Goal: Task Accomplishment & Management: Complete application form

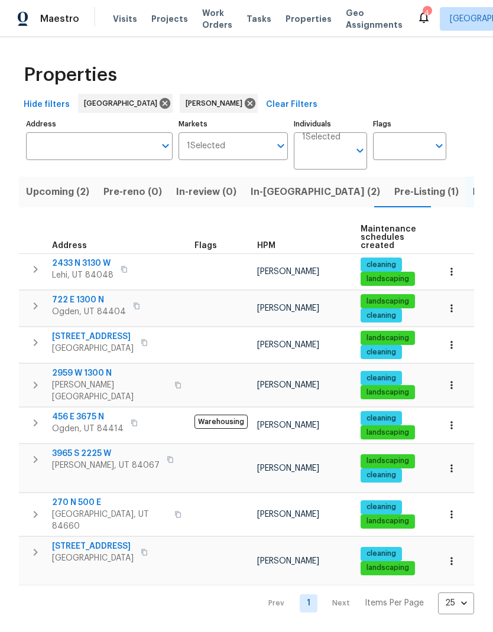
click at [394, 197] on span "Pre-Listing (1)" at bounding box center [426, 192] width 64 height 17
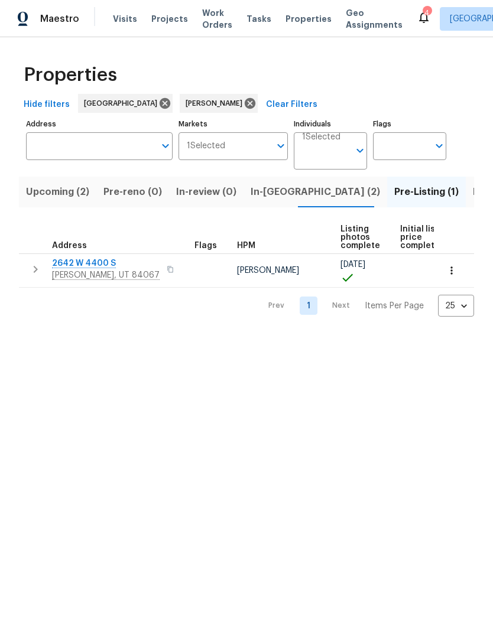
click at [77, 272] on span "[PERSON_NAME], UT 84067" at bounding box center [106, 276] width 108 height 12
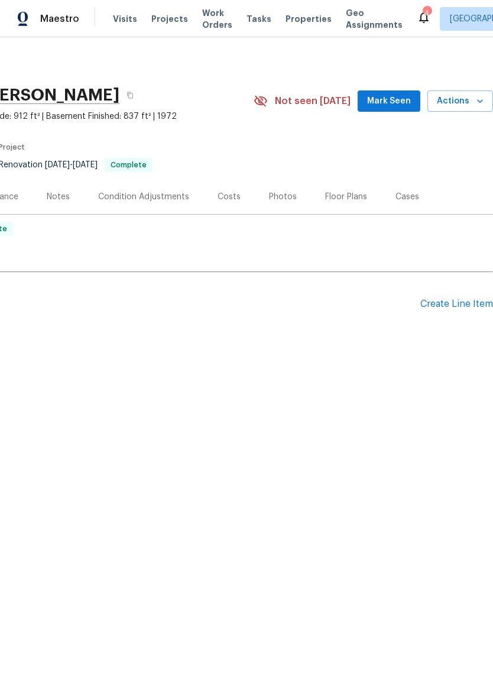
click at [447, 305] on div "Create Line Item" at bounding box center [456, 303] width 73 height 11
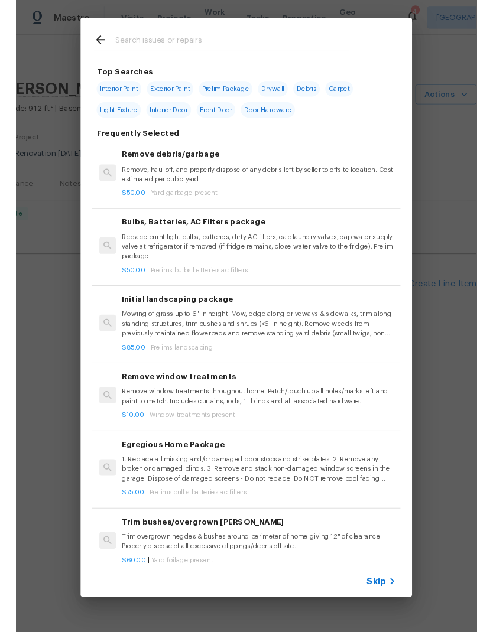
scroll to position [0, 175]
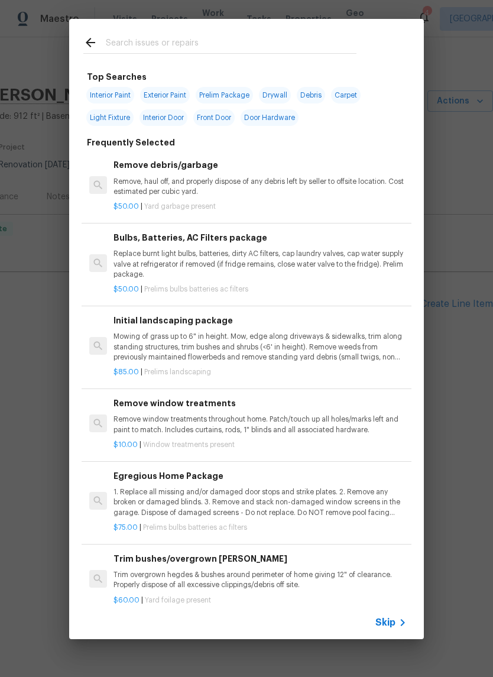
click at [202, 46] on input "text" at bounding box center [231, 44] width 251 height 18
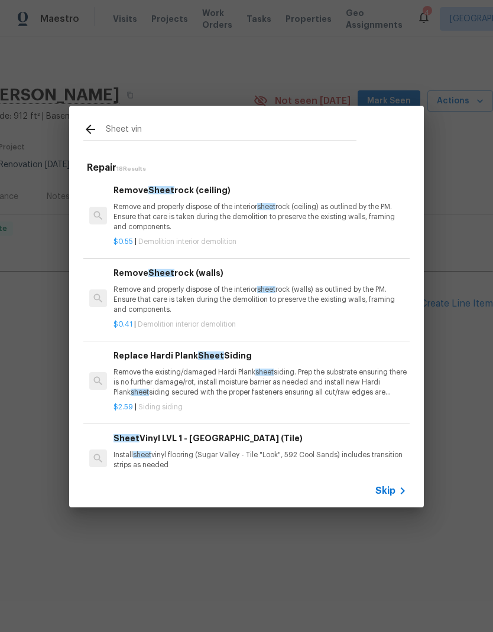
type input "Sheet viny"
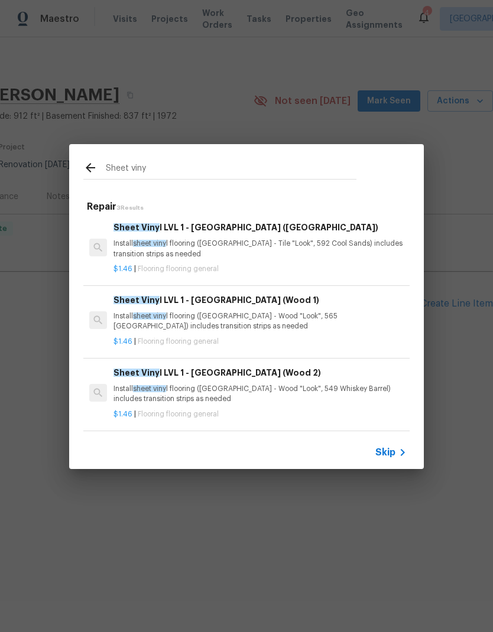
scroll to position [2, 0]
click at [359, 315] on p "Install sheet viny l flooring (Sugar Valley - Wood "Look", 565 Beacon Hill) inc…" at bounding box center [259, 322] width 293 height 20
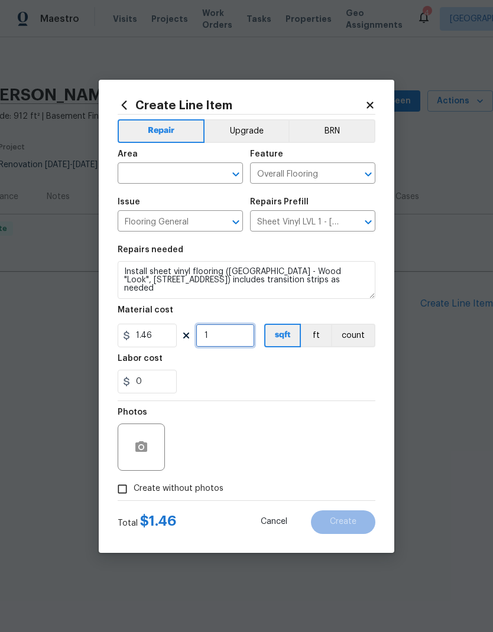
click at [222, 339] on input "1" at bounding box center [225, 336] width 59 height 24
type input "238"
click at [321, 364] on div "Labor cost" at bounding box center [247, 362] width 258 height 15
click at [158, 339] on input "1.46" at bounding box center [147, 336] width 59 height 24
type input "1.95"
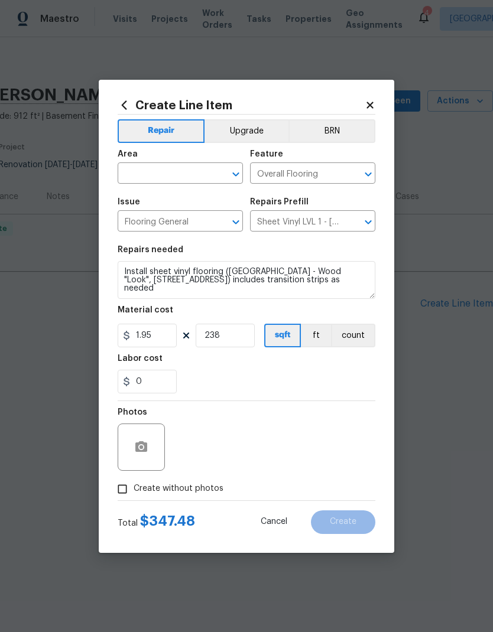
click at [325, 382] on div "0" at bounding box center [247, 382] width 258 height 24
click at [375, 102] on icon at bounding box center [370, 105] width 11 height 11
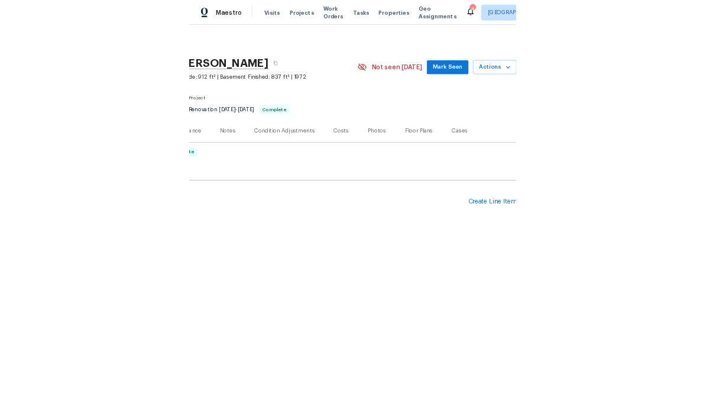
scroll to position [0, 175]
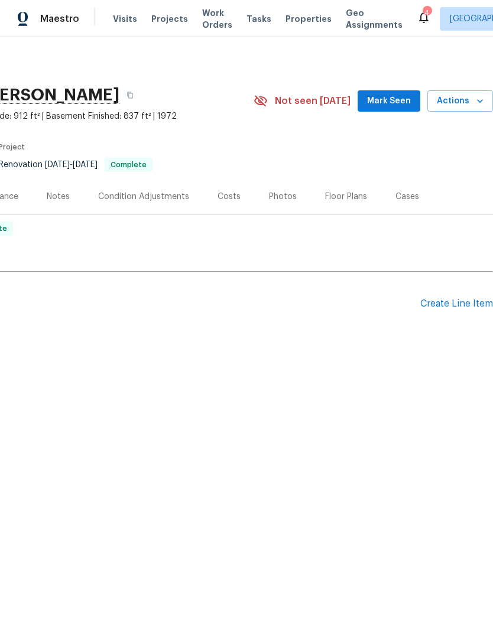
click at [455, 307] on div "Create Line Item" at bounding box center [456, 303] width 73 height 11
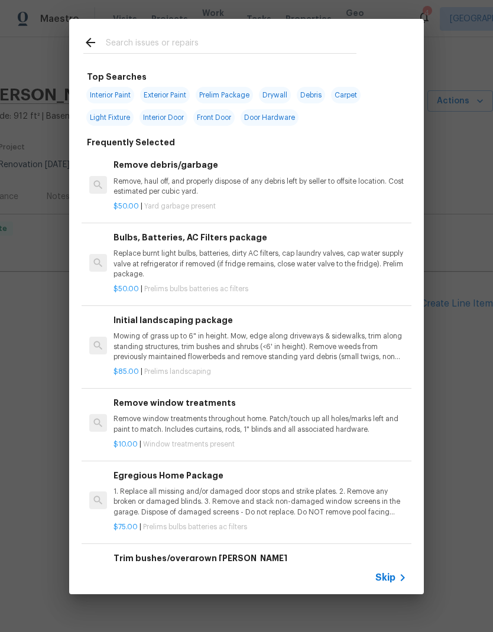
click at [221, 43] on input "text" at bounding box center [231, 44] width 251 height 18
type input "Flooring"
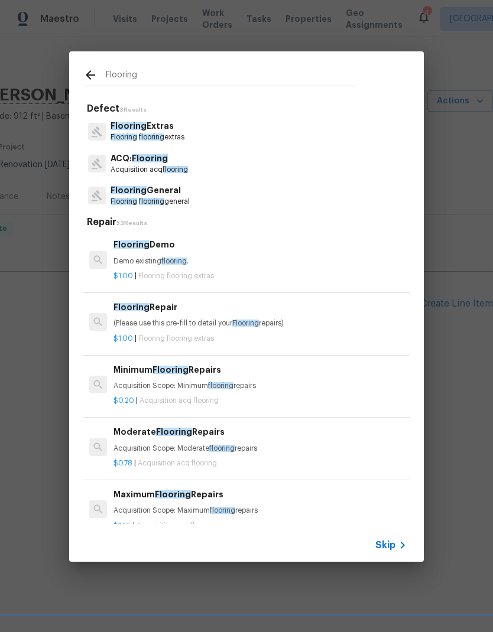
click at [170, 200] on p "Flooring flooring general" at bounding box center [150, 202] width 79 height 10
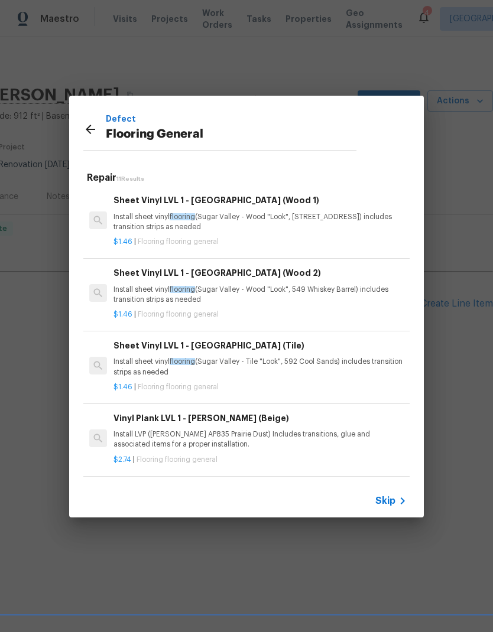
click at [313, 220] on p "Install sheet vinyl flooring (Sugar Valley - Wood "Look", 565 Beacon Hill) incl…" at bounding box center [259, 222] width 293 height 20
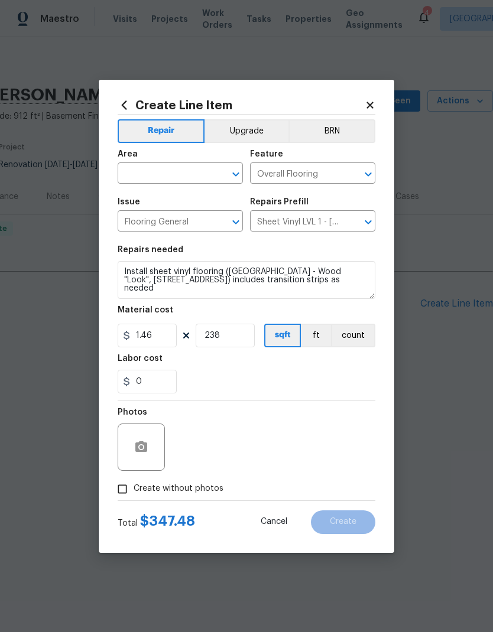
click at [187, 173] on input "text" at bounding box center [164, 175] width 92 height 18
type input "kitchen"
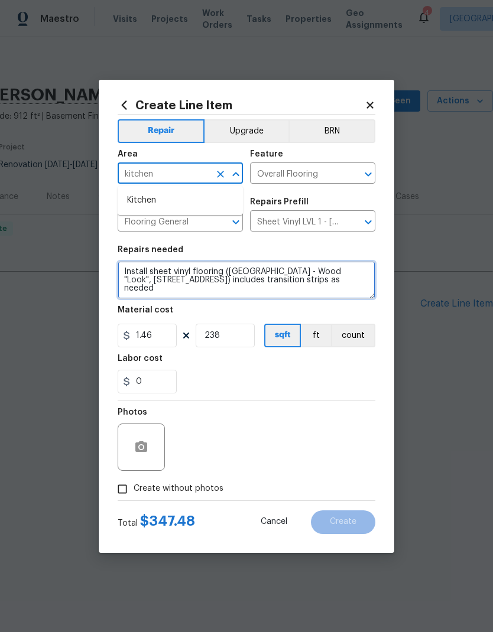
click at [343, 288] on textarea "Install sheet vinyl flooring (Sugar Valley - Wood "Look", 565 Beacon Hill) incl…" at bounding box center [247, 280] width 258 height 38
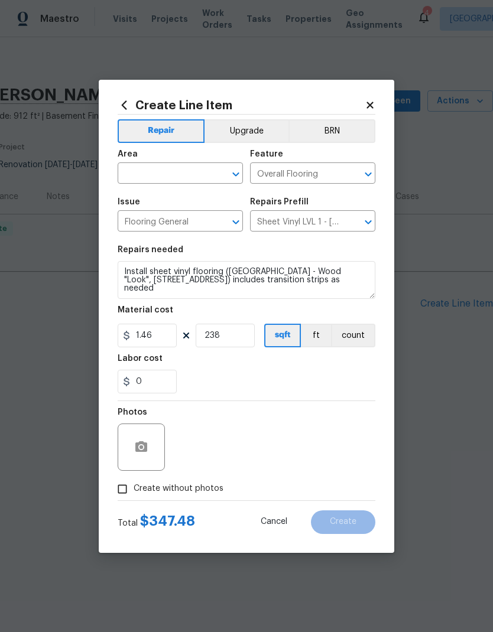
click at [182, 175] on input "text" at bounding box center [164, 175] width 92 height 18
click at [150, 196] on li "Kitchen" at bounding box center [180, 201] width 125 height 20
type input "Kitchen"
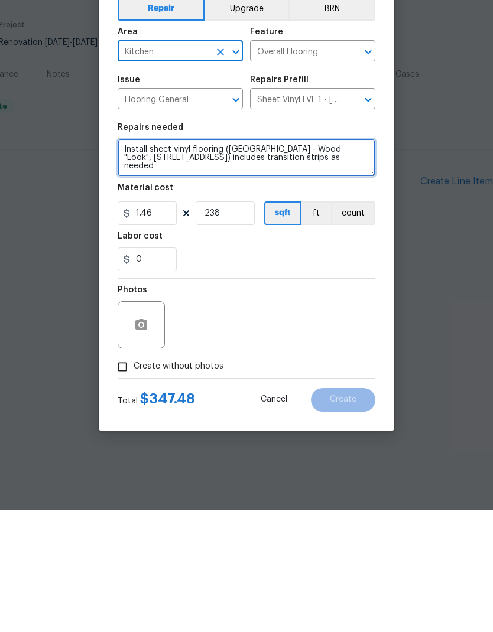
click at [226, 261] on textarea "Install sheet vinyl flooring (Sugar Valley - Wood "Look", 565 Beacon Hill) incl…" at bounding box center [247, 280] width 258 height 38
click at [232, 261] on textarea "Install sheet vinyl flooring (Sugar Valley - Wood "Look", 565 Beacon Hill) incl…" at bounding box center [247, 280] width 258 height 38
click at [267, 261] on textarea "Install sheet vinyl flooring (Sugar Valley - Wood "Look", 565 Beacon Hill) incl…" at bounding box center [247, 280] width 258 height 38
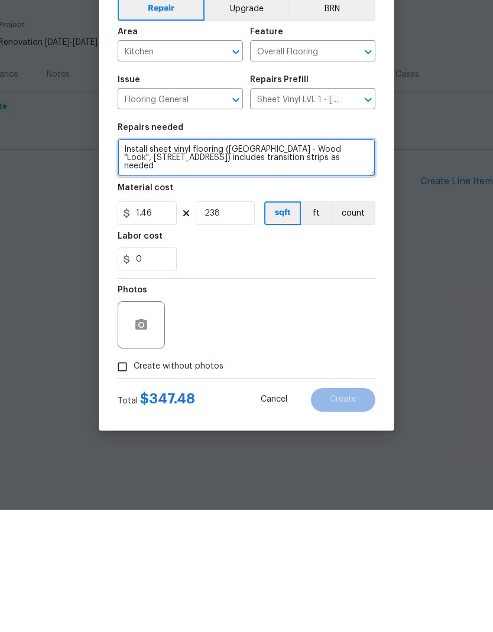
click at [266, 261] on textarea "Install sheet vinyl flooring (Sugar Valley - Wood "Look", 565 Beacon Hill) incl…" at bounding box center [247, 280] width 258 height 38
click at [297, 261] on textarea "Install sheet vinyl flooring (Sugar Valley - Wood "Look", 565 Beacon Hill) incl…" at bounding box center [247, 280] width 258 height 38
click at [296, 261] on textarea "Install sheet vinyl flooring (Sugar Valley - Wood "Look", 565 Beacon Hill) incl…" at bounding box center [247, 280] width 258 height 38
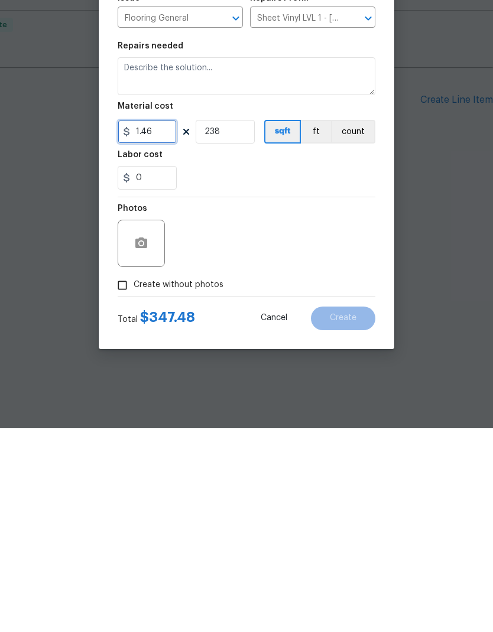
click at [164, 324] on input "1.46" at bounding box center [147, 336] width 59 height 24
click at [316, 401] on div "Photos" at bounding box center [247, 439] width 258 height 77
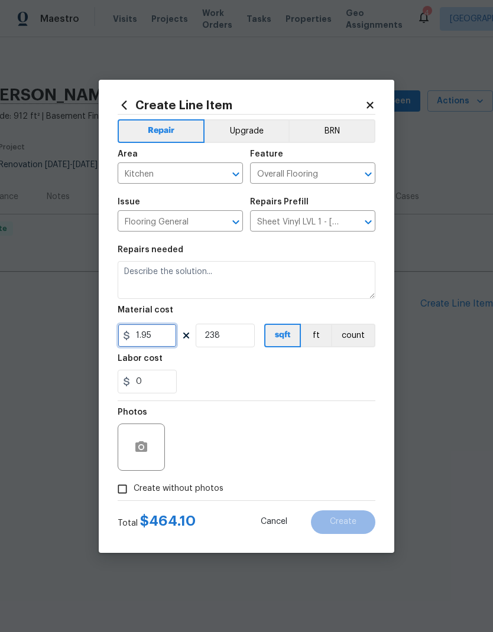
click at [160, 339] on input "1.95" at bounding box center [147, 336] width 59 height 24
click at [337, 372] on div "0" at bounding box center [247, 382] width 258 height 24
type input "1.5"
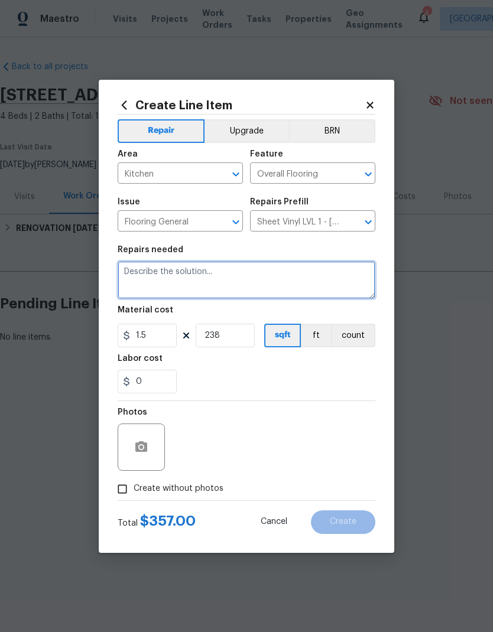
click at [226, 278] on textarea at bounding box center [247, 280] width 258 height 38
click at [176, 285] on textarea "Work order to replace LVP flooring in the kitchen with sheet final. There is a …" at bounding box center [247, 280] width 258 height 38
click at [330, 282] on textarea "Work order to replace LVP flooring in the kitchen with sheet final. There was a…" at bounding box center [247, 280] width 258 height 38
click at [264, 287] on textarea "Work order to replace LVP flooring in the kitchen with sheet final. There was a…" at bounding box center [247, 280] width 258 height 38
click at [269, 285] on textarea "Work order to replace LVP flooring in the kitchen with sheet final. There was a…" at bounding box center [247, 280] width 258 height 38
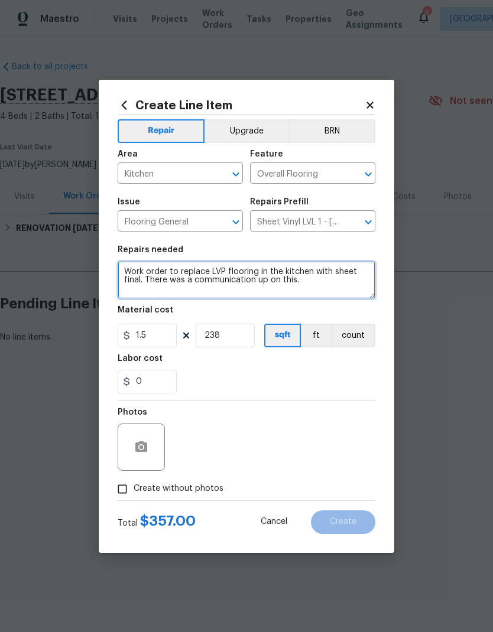
click at [238, 285] on textarea "Work order to replace LVP flooring in the kitchen with sheet final. There was a…" at bounding box center [247, 280] width 258 height 38
click at [318, 290] on textarea "Work order to replace LVP flooring in the kitchen with sheet final. There was a…" at bounding box center [247, 280] width 258 height 38
click at [273, 283] on textarea "Work order to replace LVP flooring in the kitchen with sheet final. There was a…" at bounding box center [247, 280] width 258 height 38
click at [329, 278] on textarea "Work order to replace LVP flooring in the kitchen with sheet final. There was a…" at bounding box center [247, 280] width 258 height 38
click at [374, 223] on icon "Open" at bounding box center [368, 222] width 14 height 14
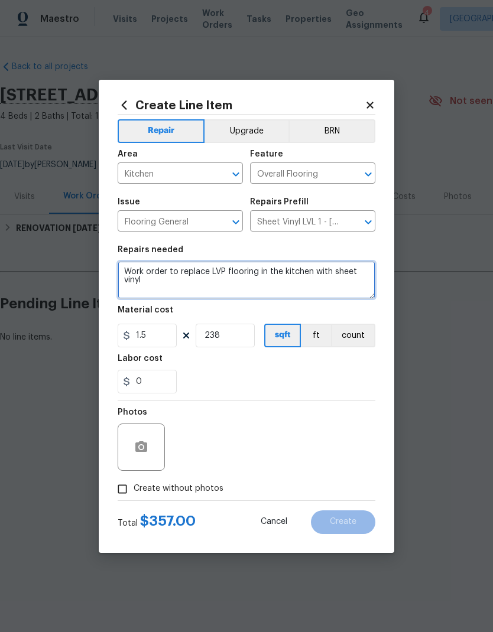
type textarea "Work order to replace LVP flooring in the kitchen with sheet vinyl"
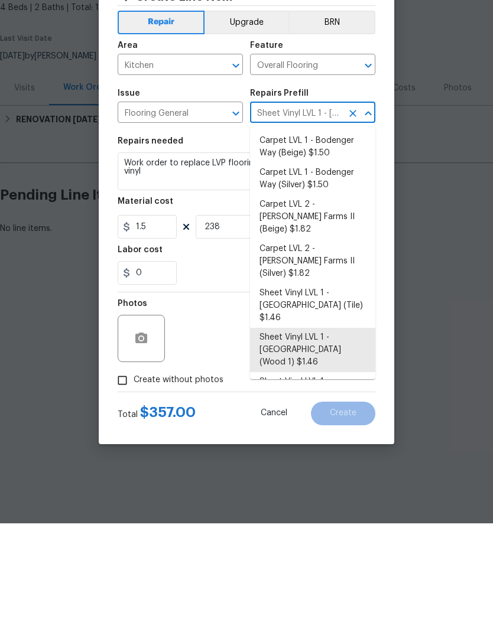
click at [223, 370] on div "0" at bounding box center [247, 382] width 258 height 24
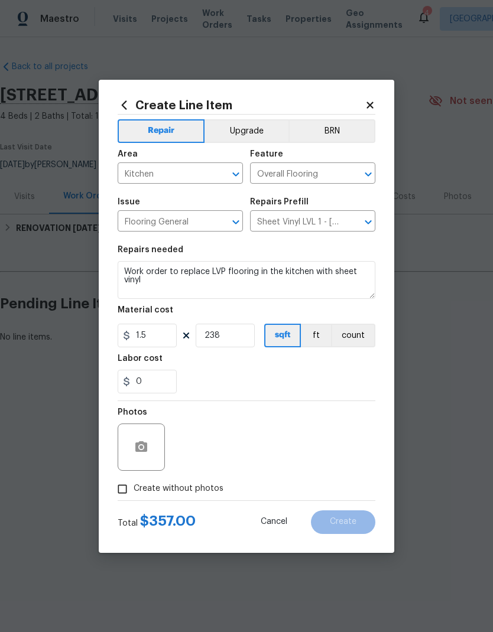
click at [350, 389] on div "0" at bounding box center [247, 382] width 258 height 24
click at [120, 498] on input "Create without photos" at bounding box center [122, 489] width 22 height 22
checkbox input "true"
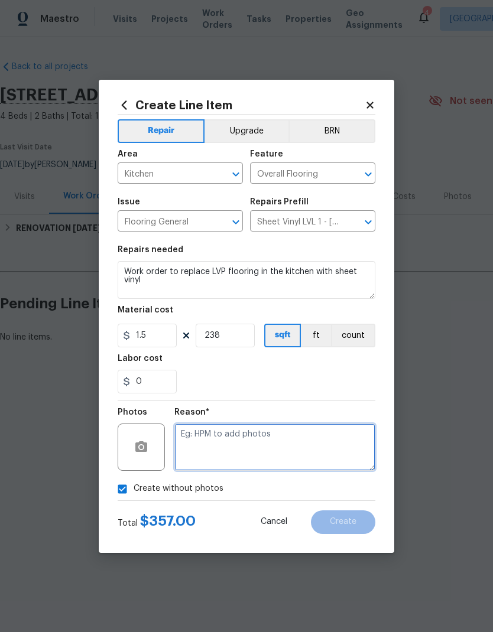
click at [301, 440] on textarea at bounding box center [274, 447] width 201 height 47
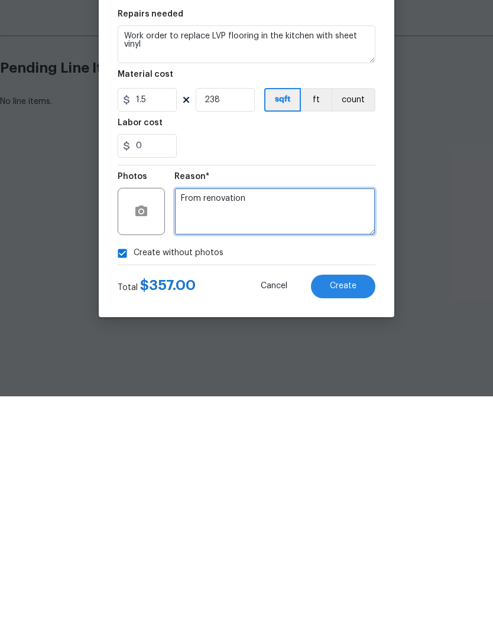
type textarea "From renovation"
click at [280, 478] on div "Create without photos" at bounding box center [247, 489] width 258 height 22
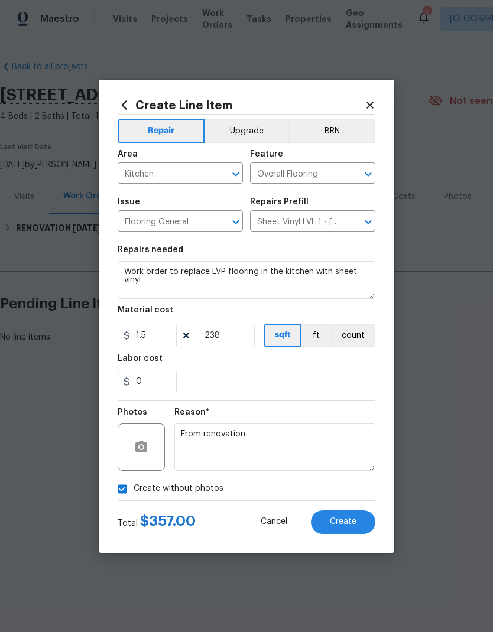
click at [352, 529] on button "Create" at bounding box center [343, 523] width 64 height 24
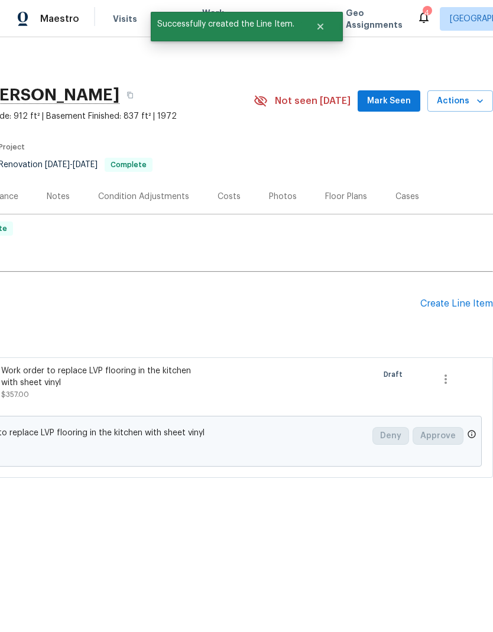
scroll to position [0, 175]
click at [455, 309] on div "Create Line Item" at bounding box center [456, 303] width 73 height 11
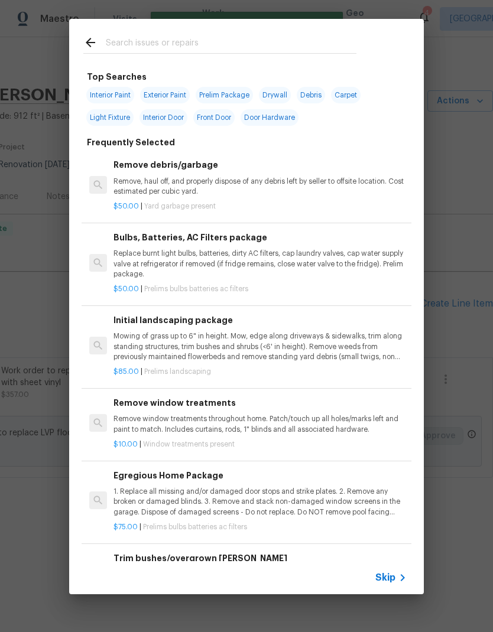
click at [216, 39] on input "text" at bounding box center [231, 44] width 251 height 18
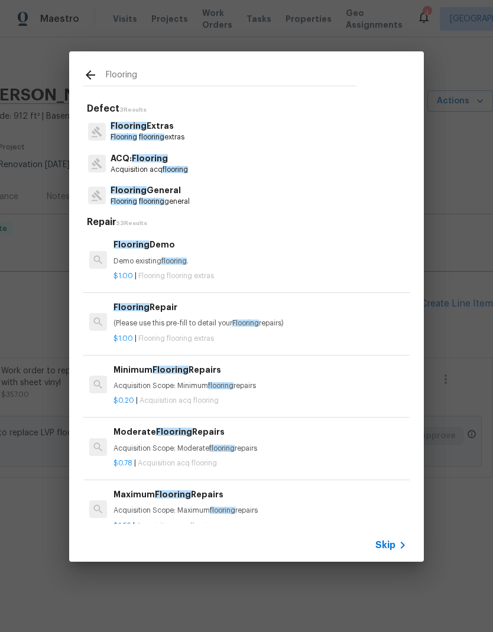
type input "Flooring"
click at [455, 222] on div "Flooring Defect 3 Results Flooring Extras Flooring flooring extras ACQ: Floorin…" at bounding box center [246, 307] width 493 height 614
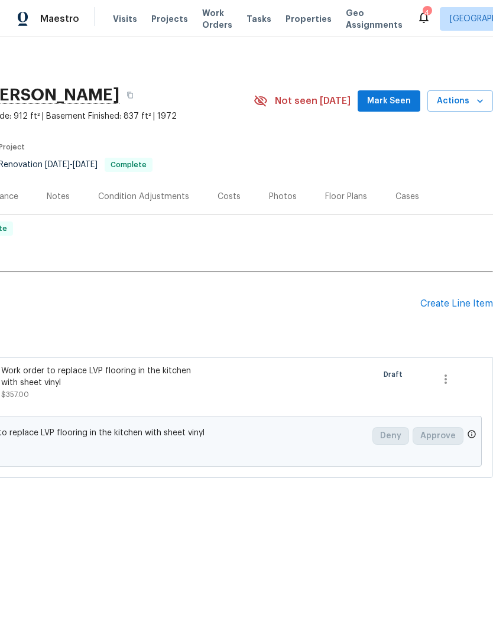
click at [459, 306] on div "Create Line Item" at bounding box center [456, 303] width 73 height 11
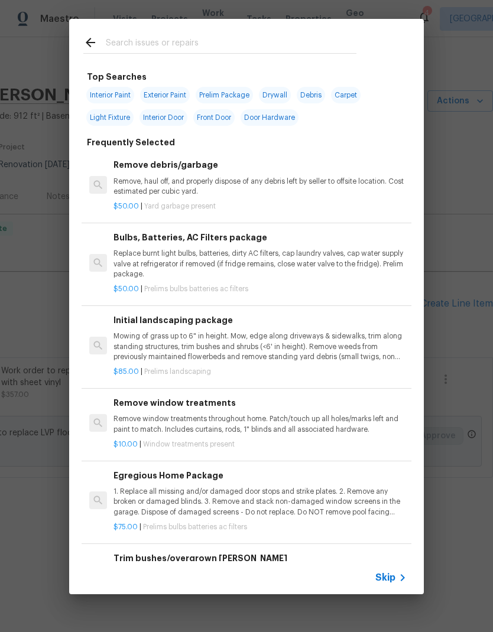
click at [227, 41] on input "text" at bounding box center [231, 44] width 251 height 18
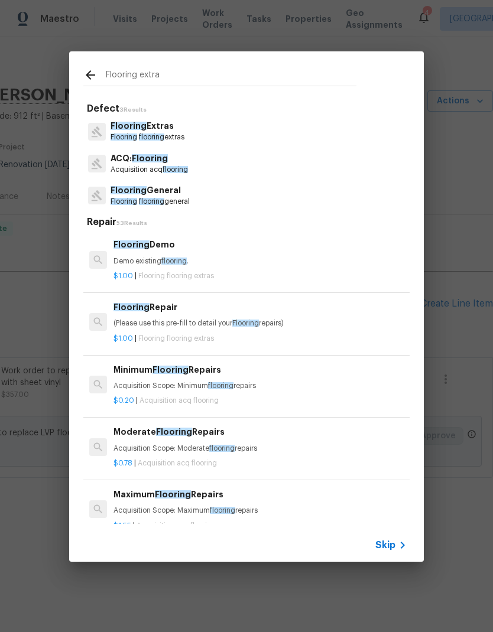
type input "Flooring extras"
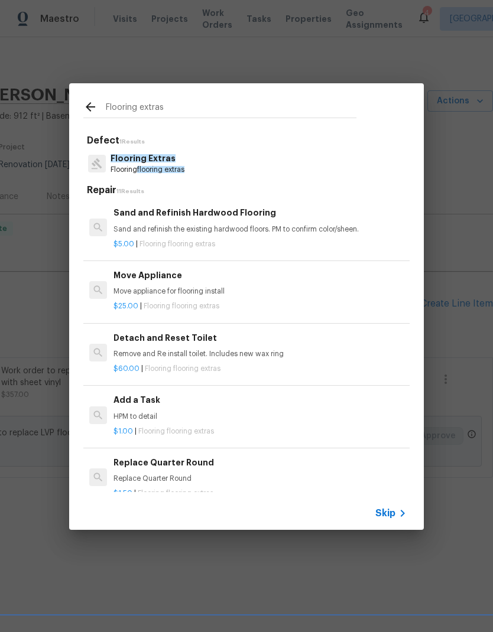
click at [174, 161] on p "Flooring Extras" at bounding box center [148, 158] width 74 height 12
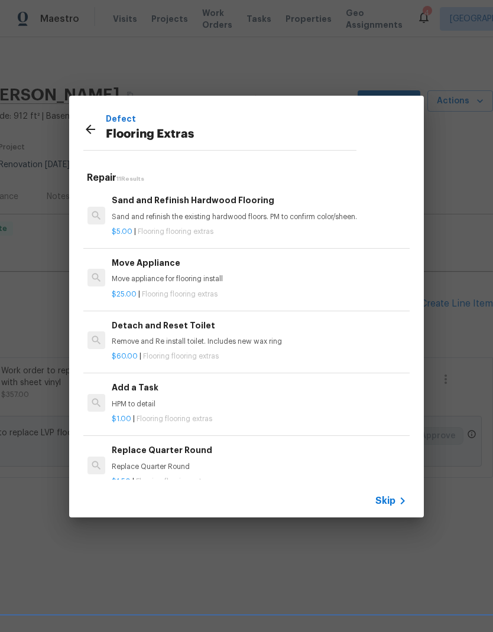
scroll to position [0, 2]
click at [205, 394] on div "Add a Task HPM to detail" at bounding box center [258, 395] width 293 height 28
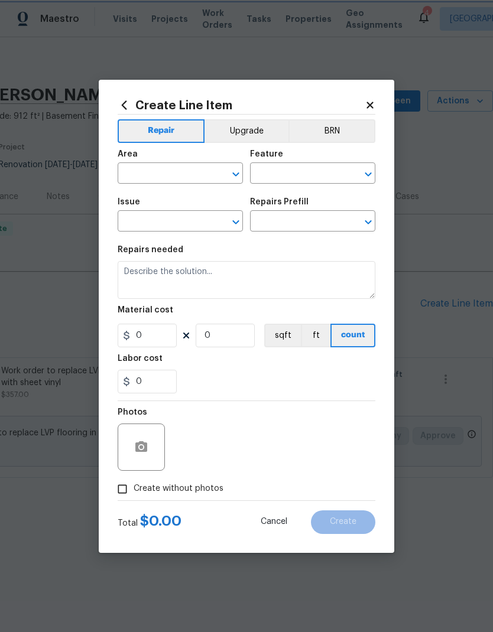
type input "Overall Flooring"
type input "Flooring Extras"
type input "Add a Task $1.00"
type textarea "HPM to detail"
type input "1"
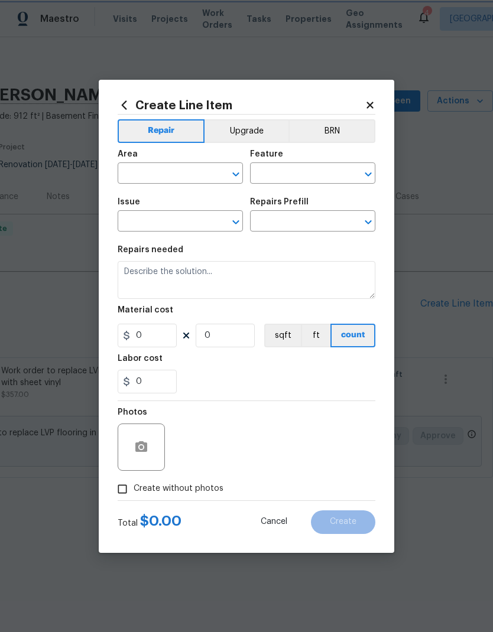
type input "1"
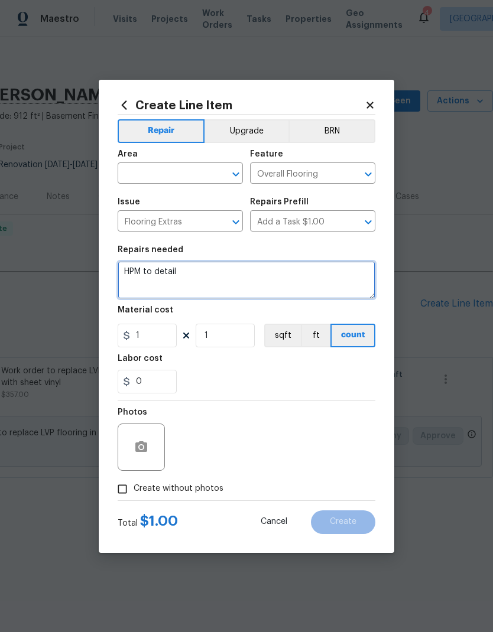
click at [177, 273] on textarea "HPM to detail" at bounding box center [247, 280] width 258 height 38
click at [176, 272] on textarea "HPM to detail" at bounding box center [247, 280] width 258 height 38
click at [177, 279] on textarea "HPM to detail" at bounding box center [247, 280] width 258 height 38
click at [177, 278] on textarea "HPM to detail" at bounding box center [247, 280] width 258 height 38
type textarea "Extra floor prep in kitchen"
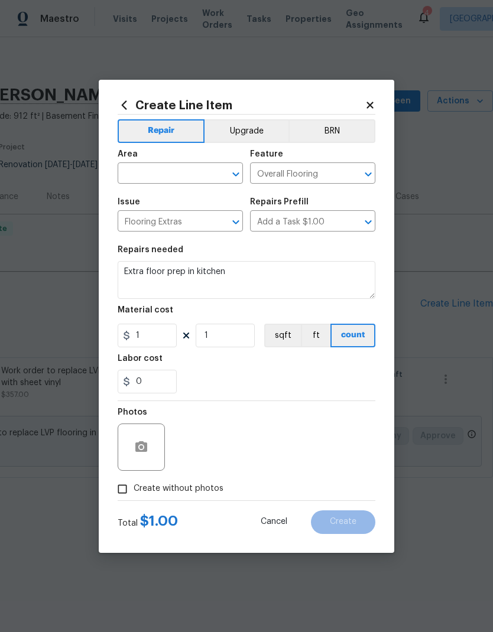
click at [254, 374] on div "0" at bounding box center [247, 382] width 258 height 24
click at [152, 340] on input "1" at bounding box center [147, 336] width 59 height 24
type input "254.94"
click at [278, 384] on div "0" at bounding box center [247, 382] width 258 height 24
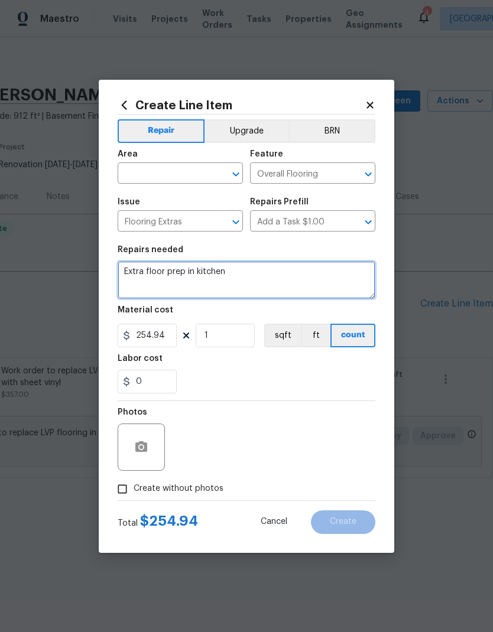
click at [277, 273] on textarea "Extra floor prep in kitchen" at bounding box center [247, 280] width 258 height 38
type textarea "Extra floor prep in kitchen for sheet vinyl"
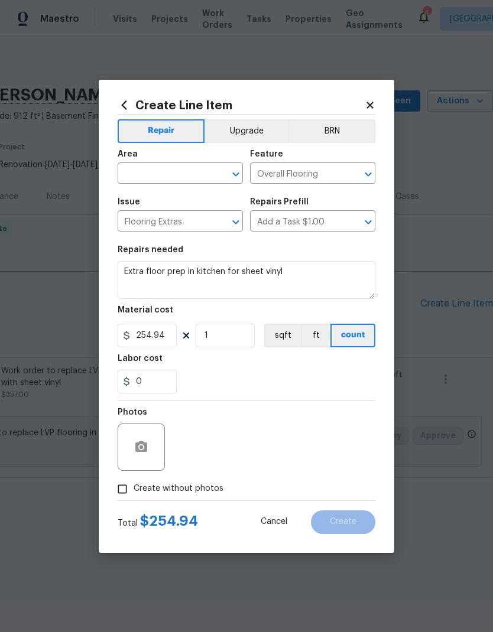
click at [196, 174] on input "text" at bounding box center [164, 175] width 92 height 18
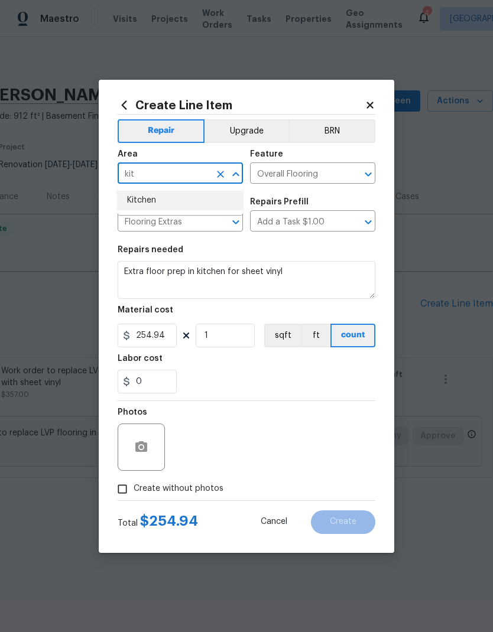
click at [154, 197] on li "Kitchen" at bounding box center [180, 201] width 125 height 20
type input "Kitchen"
click at [348, 384] on div "0" at bounding box center [247, 382] width 258 height 24
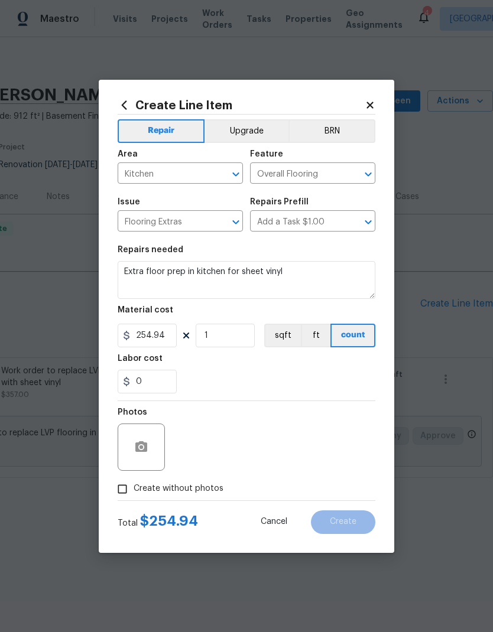
click at [124, 492] on input "Create without photos" at bounding box center [122, 489] width 22 height 22
checkbox input "true"
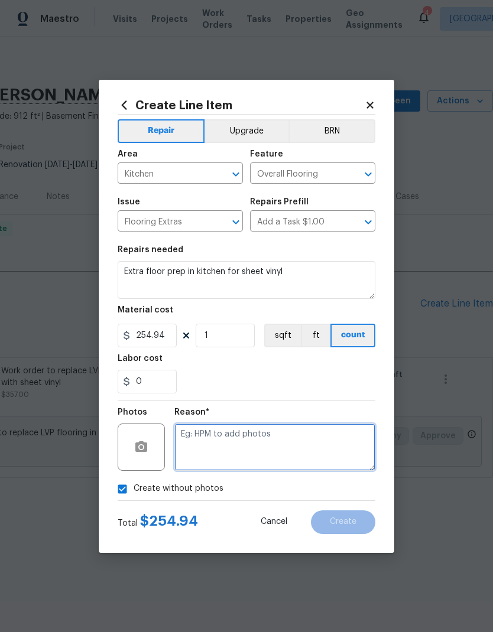
click at [272, 444] on textarea at bounding box center [274, 447] width 201 height 47
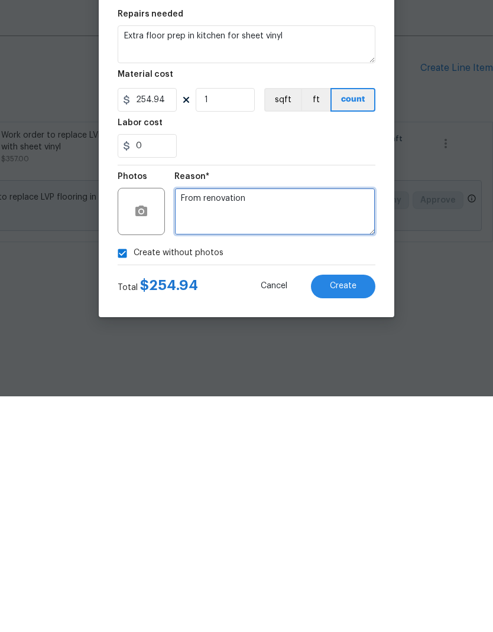
type textarea "From renovation"
click at [295, 478] on div "Create without photos" at bounding box center [247, 489] width 258 height 22
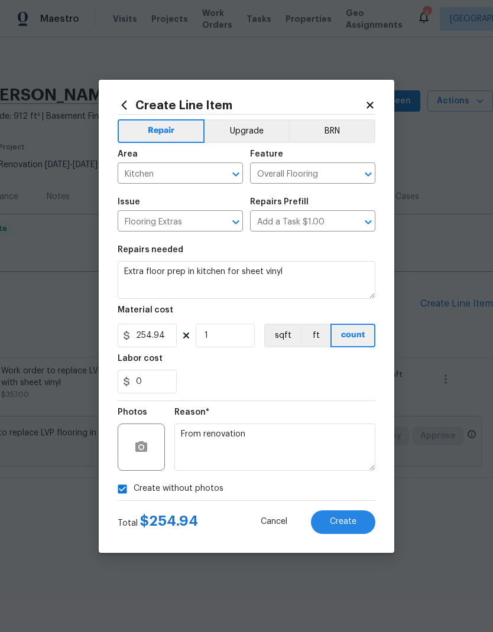
click at [345, 525] on span "Create" at bounding box center [343, 522] width 27 height 9
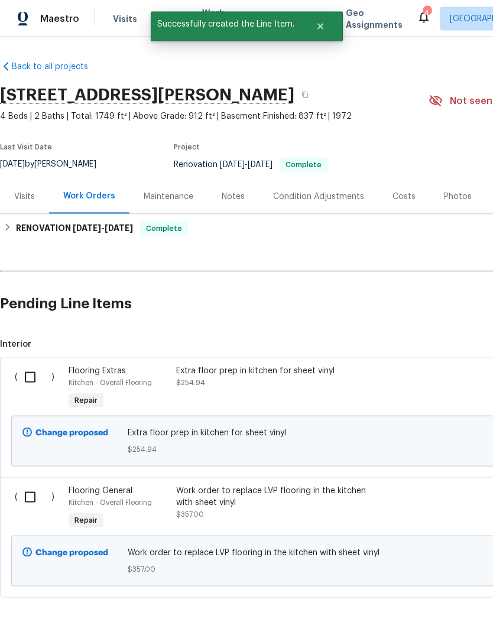
scroll to position [47, 0]
click at [33, 485] on input "checkbox" at bounding box center [35, 497] width 34 height 25
checkbox input "true"
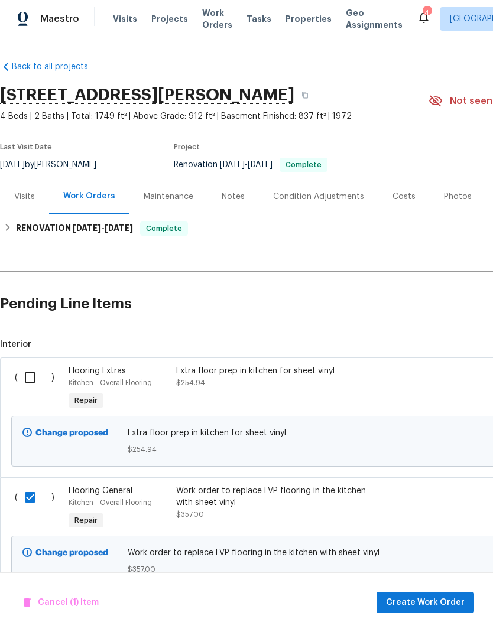
click at [34, 365] on input "checkbox" at bounding box center [35, 377] width 34 height 25
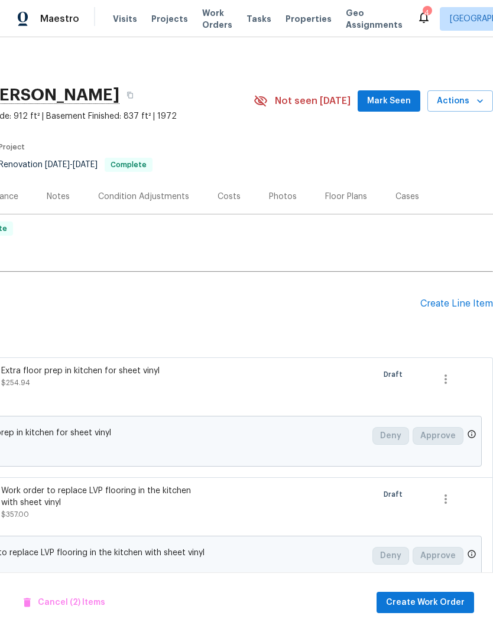
scroll to position [0, 175]
click at [436, 601] on span "Create Work Order" at bounding box center [425, 603] width 79 height 15
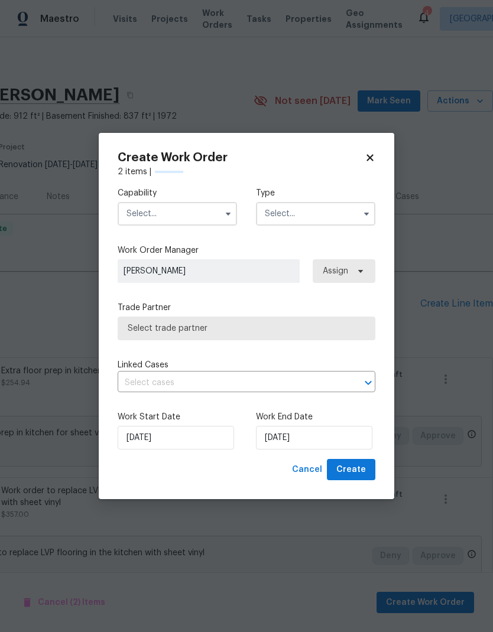
checkbox input "false"
click at [163, 217] on input "text" at bounding box center [177, 214] width 119 height 24
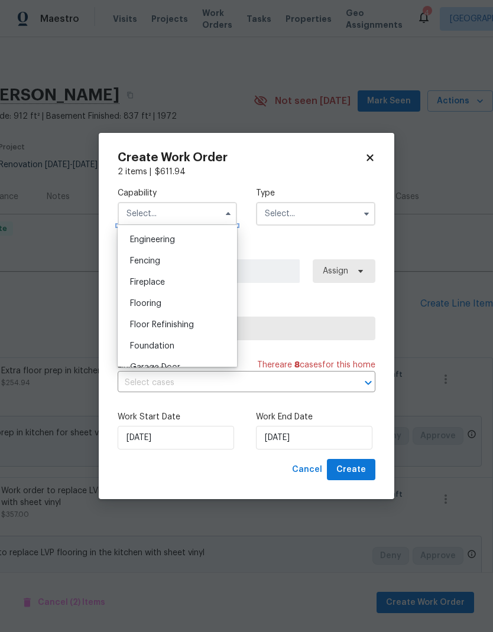
scroll to position [390, 0]
click at [175, 302] on div "Flooring" at bounding box center [177, 307] width 113 height 21
type input "Flooring"
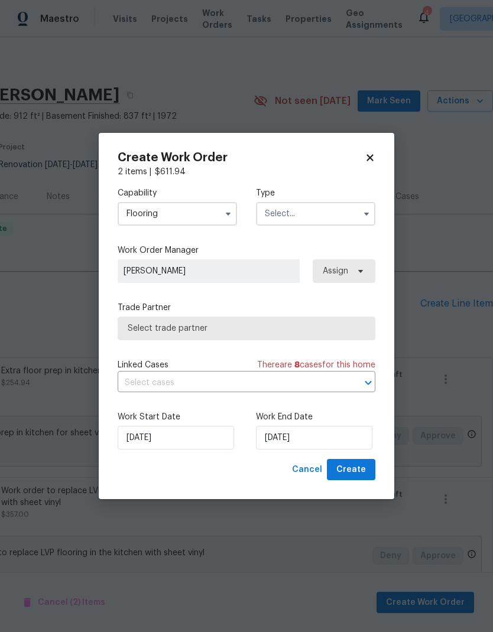
click at [337, 213] on input "text" at bounding box center [315, 214] width 119 height 24
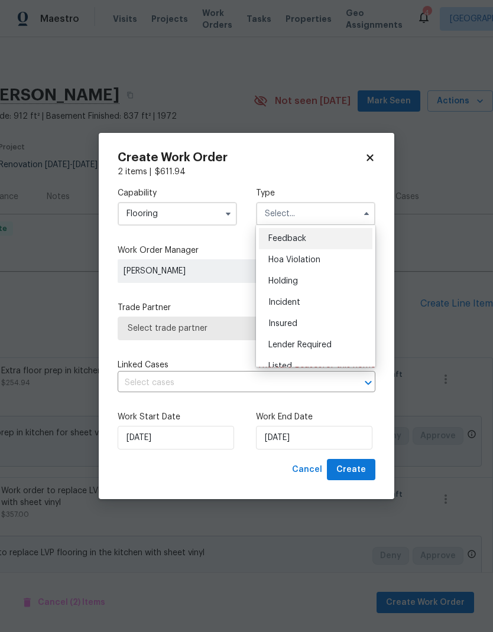
click at [319, 356] on div "Listed" at bounding box center [315, 366] width 113 height 21
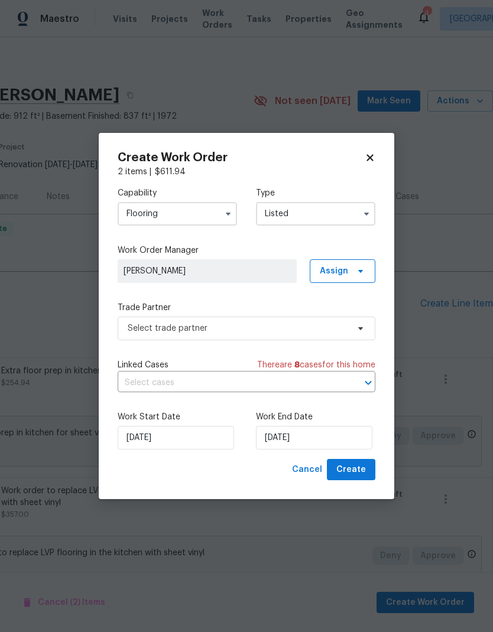
type input "Listed"
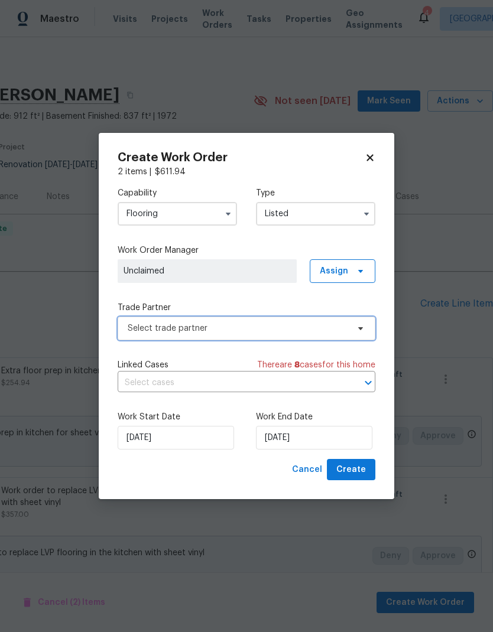
click at [293, 327] on span "Select trade partner" at bounding box center [238, 329] width 220 height 12
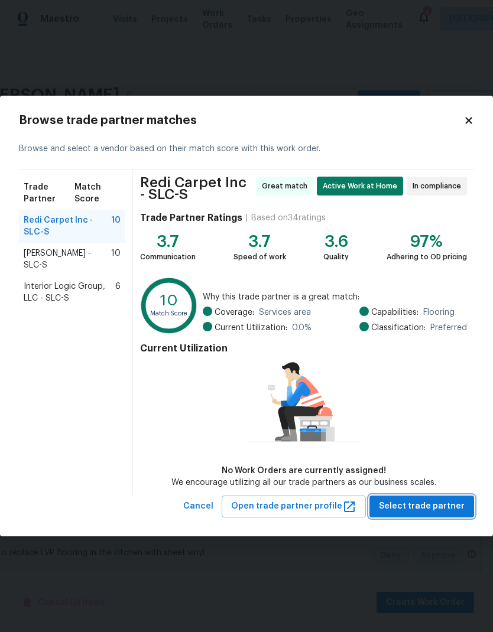
click at [455, 503] on span "Select trade partner" at bounding box center [422, 506] width 86 height 15
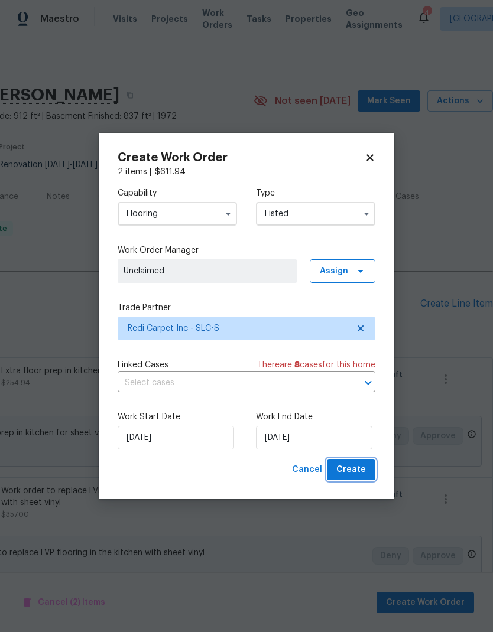
click at [357, 472] on span "Create" at bounding box center [351, 470] width 30 height 15
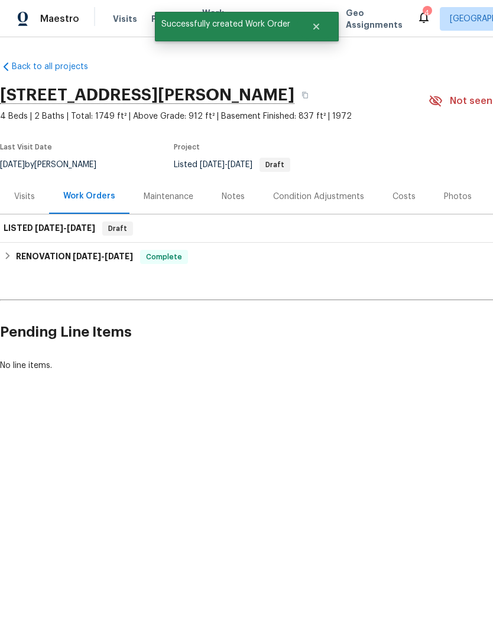
scroll to position [0, -1]
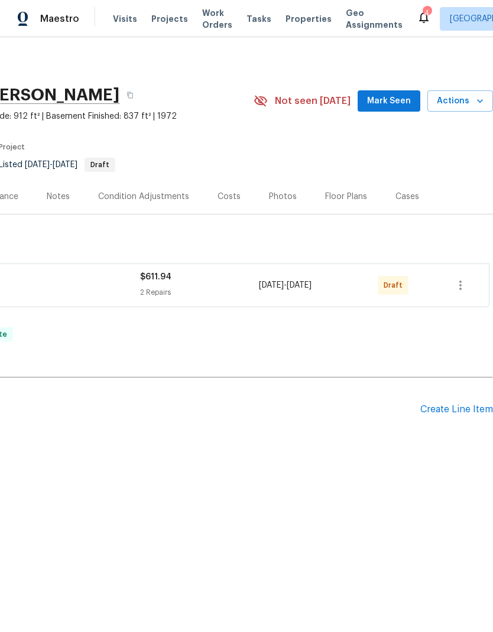
scroll to position [0, 175]
click at [469, 287] on button "button" at bounding box center [460, 285] width 28 height 28
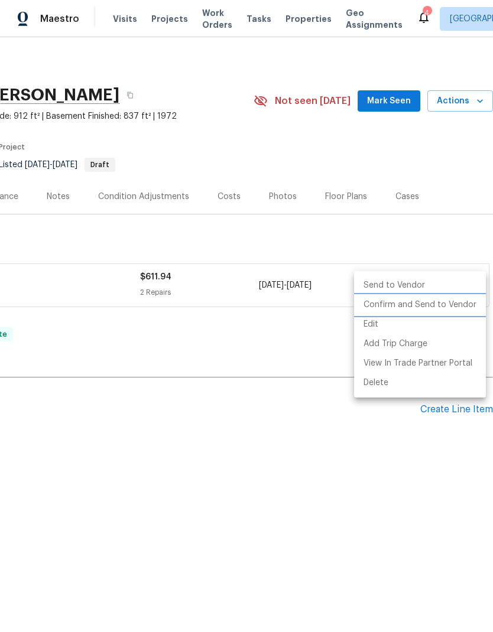
click at [428, 306] on li "Confirm and Send to Vendor" at bounding box center [420, 306] width 132 height 20
